Goal: Navigation & Orientation: Understand site structure

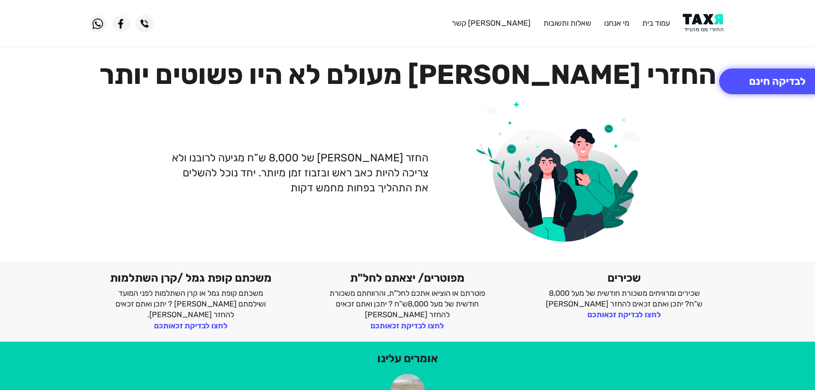
click at [742, 25] on header "עמוד בית מי אנחנו שאלות ותשובות צור קשר" at bounding box center [407, 23] width 815 height 47
click at [560, 26] on link "שאלות ותשובות" at bounding box center [567, 22] width 48 height 9
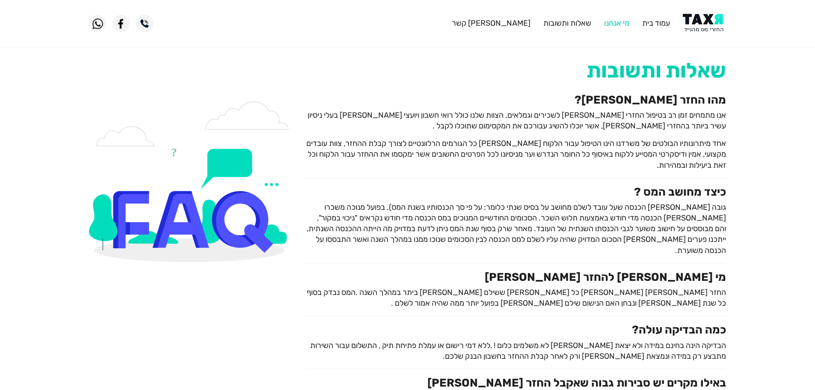
click at [611, 20] on link "מי אנחנו" at bounding box center [616, 22] width 25 height 9
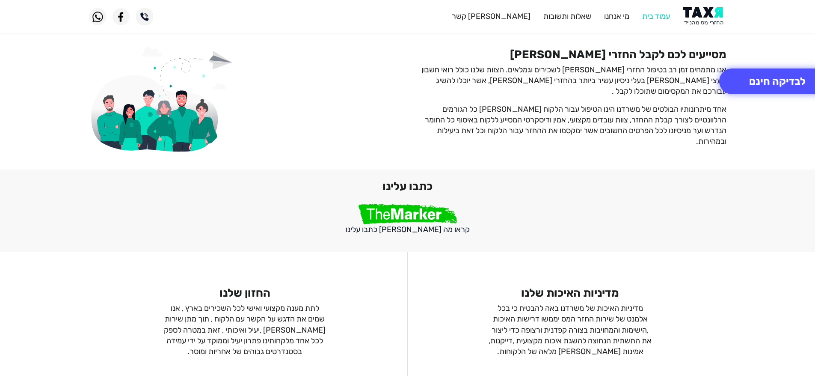
click at [654, 15] on link "עמוד בית" at bounding box center [656, 16] width 28 height 9
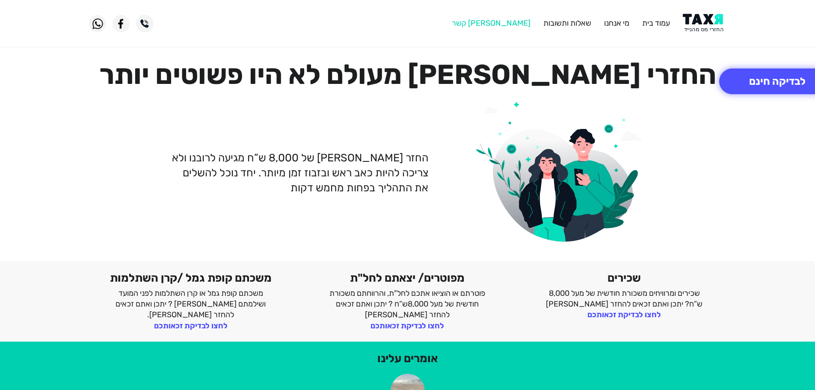
click at [520, 27] on link "[PERSON_NAME] קשר" at bounding box center [491, 22] width 79 height 9
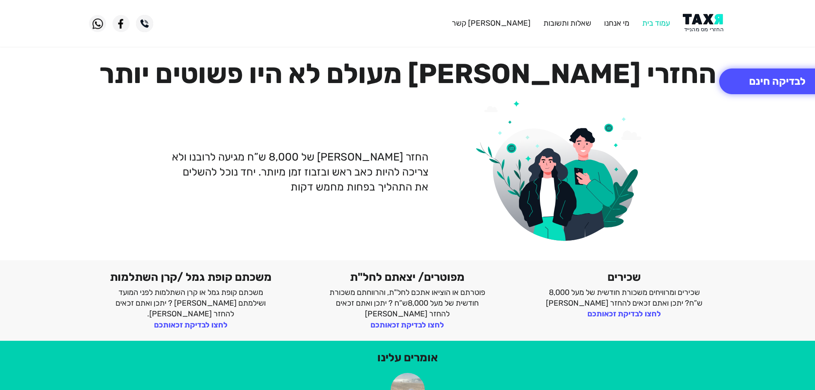
click at [657, 22] on link "עמוד בית" at bounding box center [656, 22] width 28 height 9
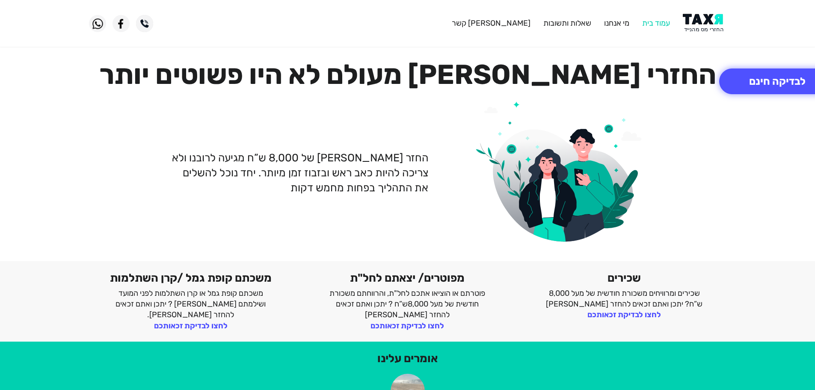
click at [661, 24] on link "עמוד בית" at bounding box center [656, 22] width 28 height 9
click at [548, 43] on header "עמוד בית מי אנחנו שאלות ותשובות [PERSON_NAME] קשר" at bounding box center [407, 23] width 815 height 47
click at [625, 34] on header "עמוד בית מי אנחנו שאלות ותשובות [PERSON_NAME] קשר" at bounding box center [407, 23] width 815 height 47
click at [630, 42] on header "עמוד בית מי אנחנו שאלות ותשובות [PERSON_NAME] קשר" at bounding box center [407, 23] width 815 height 47
click at [697, 21] on img at bounding box center [704, 23] width 43 height 19
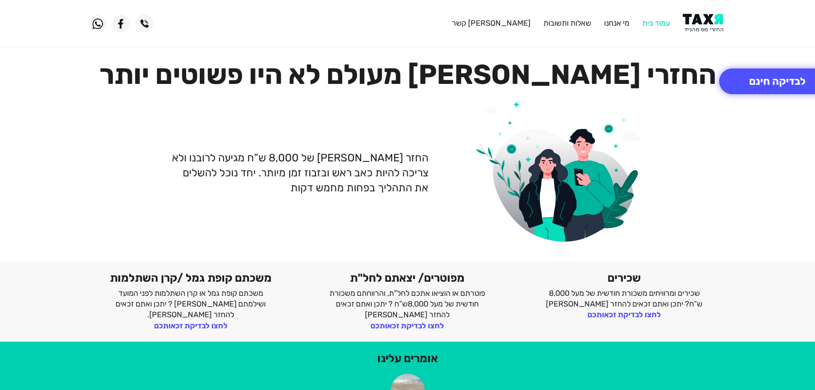
click at [658, 26] on link "עמוד בית" at bounding box center [656, 22] width 28 height 9
click at [608, 29] on div "עמוד בית מי אנחנו שאלות ותשובות [PERSON_NAME] קשר" at bounding box center [516, 23] width 434 height 19
click at [572, 26] on link "שאלות ותשובות" at bounding box center [567, 22] width 48 height 9
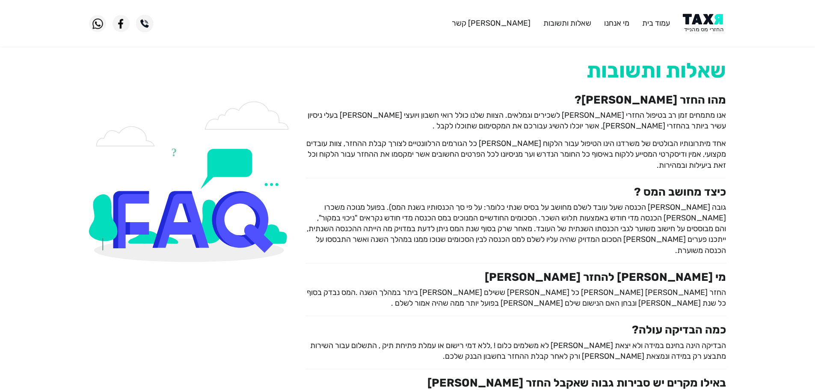
click at [478, 22] on div "עמוד בית מי אנחנו שאלות ותשובות [PERSON_NAME] קשר" at bounding box center [516, 23] width 434 height 19
click at [437, 29] on div "עמוד בית מי אנחנו שאלות ותשובות [PERSON_NAME] קשר" at bounding box center [516, 23] width 434 height 19
click at [454, 20] on div "עמוד בית מי אנחנו שאלות ותשובות [PERSON_NAME] קשר" at bounding box center [516, 23] width 434 height 19
click at [515, 24] on link "[PERSON_NAME] קשר" at bounding box center [491, 22] width 79 height 9
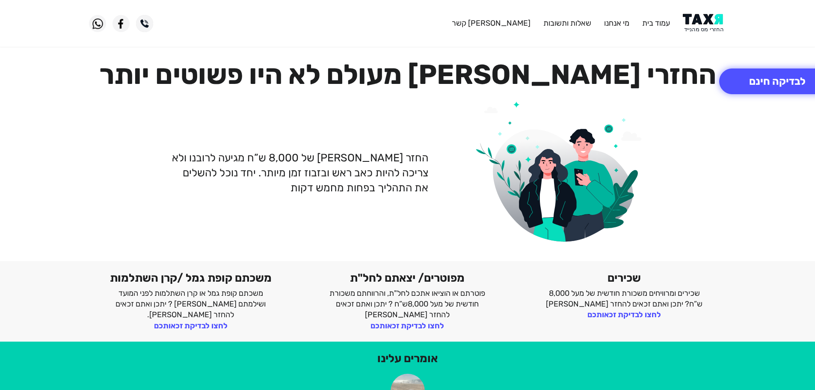
click at [561, 27] on link "שאלות ותשובות" at bounding box center [567, 22] width 48 height 9
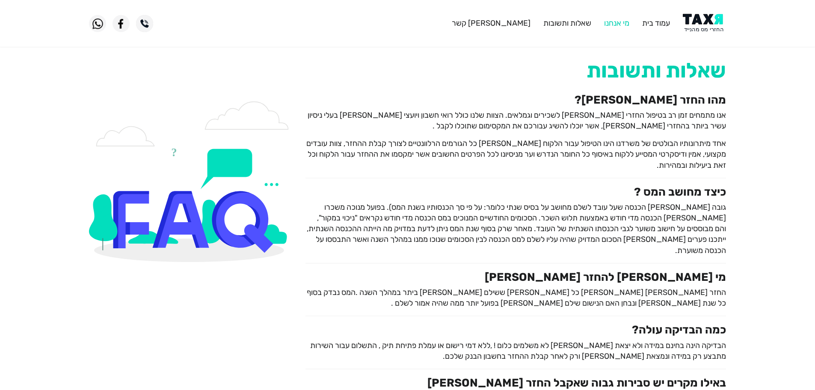
click at [614, 24] on link "מי אנחנו" at bounding box center [616, 22] width 25 height 9
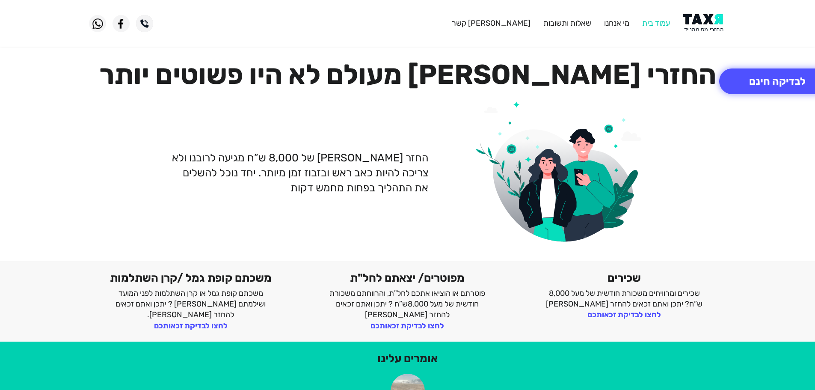
scroll to position [13, 0]
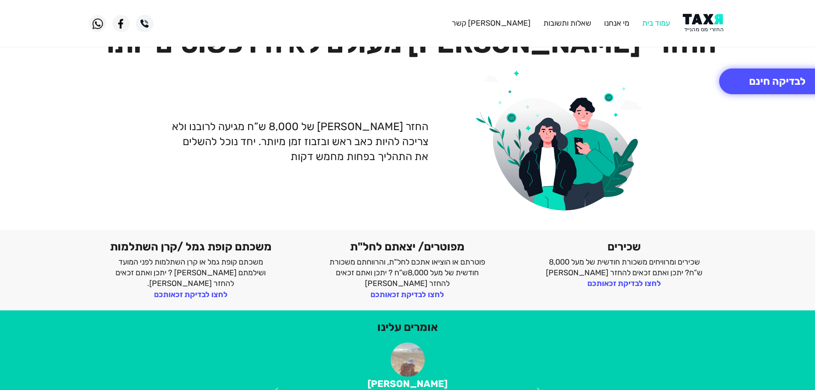
click at [649, 24] on div "עמוד בית מי אנחנו שאלות ותשובות [PERSON_NAME] קשר" at bounding box center [516, 23] width 434 height 19
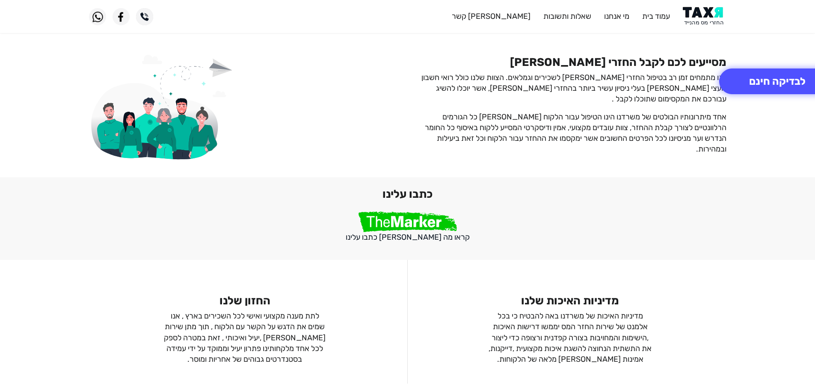
scroll to position [648, 0]
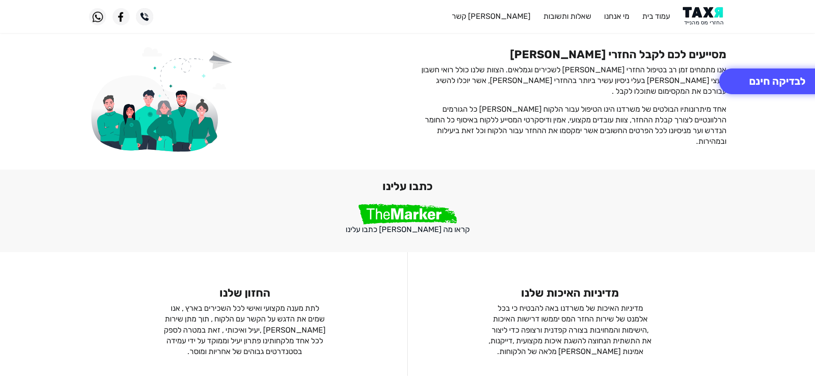
click at [768, 31] on header "עמוד בית מי אנחנו שאלות ותשובות [PERSON_NAME] קשר" at bounding box center [407, 16] width 815 height 33
